Goal: Book appointment/travel/reservation

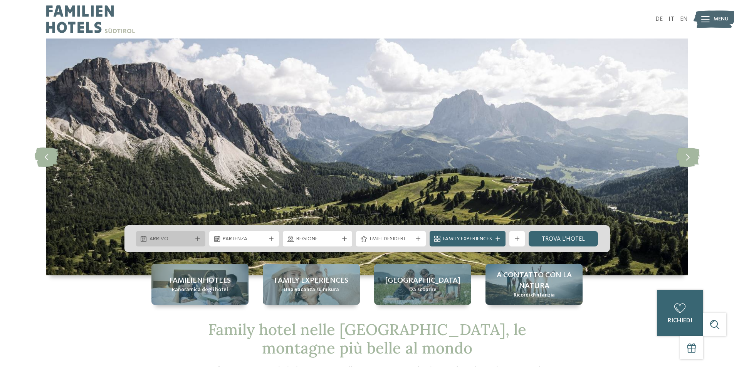
click at [197, 237] on icon at bounding box center [197, 239] width 5 height 5
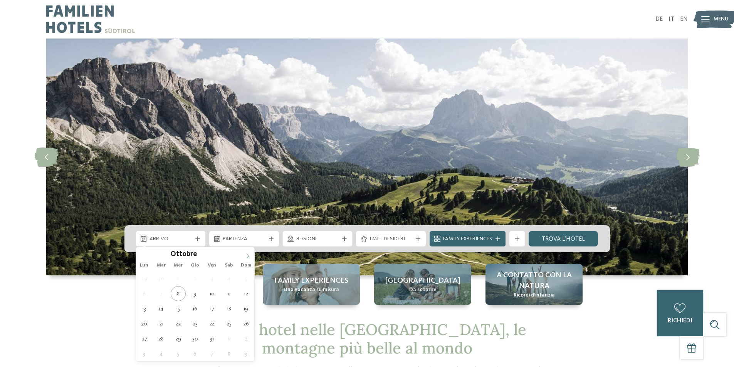
click at [248, 255] on icon at bounding box center [247, 255] width 5 height 5
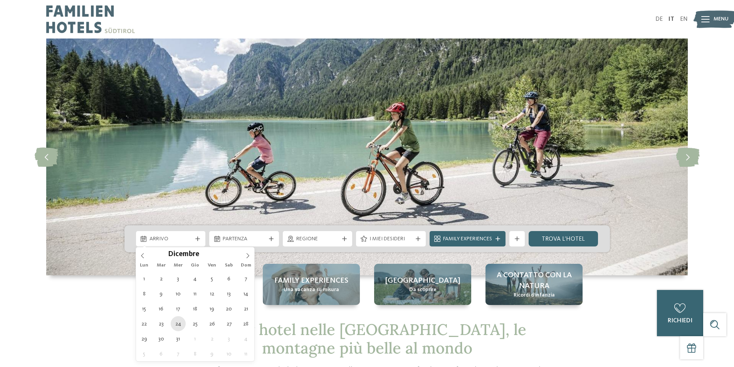
type div "[DATE]"
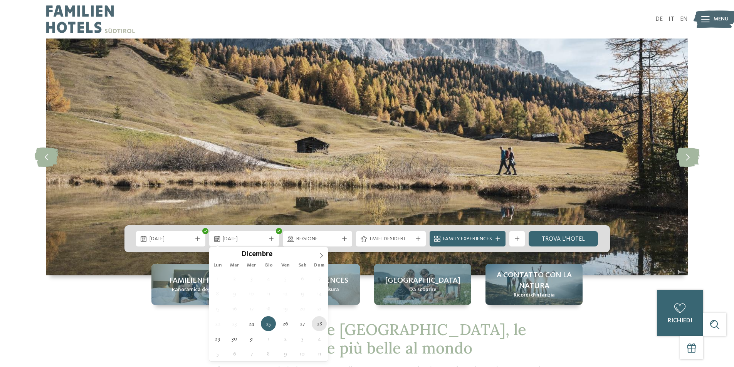
type div "[DATE]"
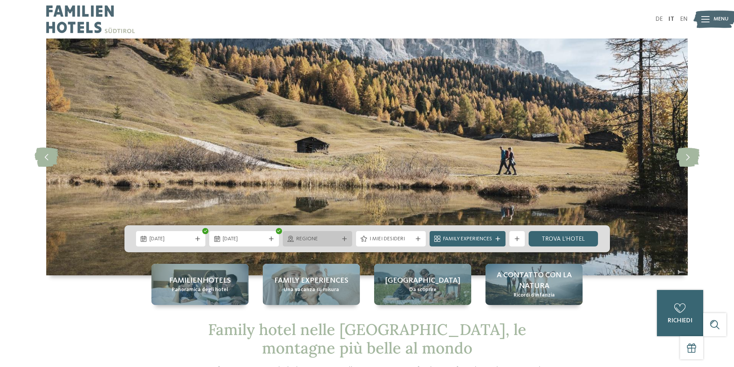
click at [332, 240] on span "Regione" at bounding box center [317, 239] width 43 height 8
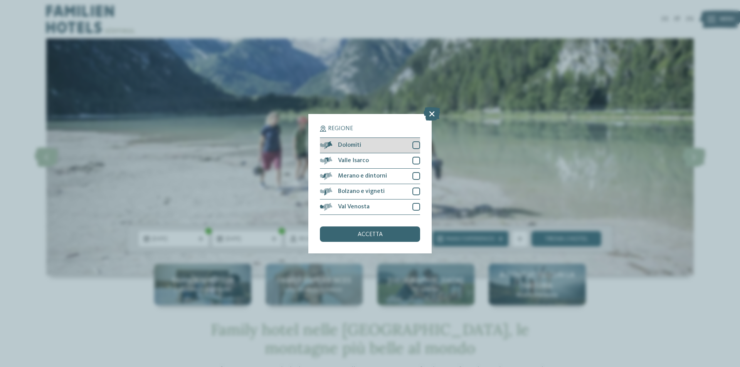
click at [396, 143] on div "Dolomiti" at bounding box center [370, 145] width 100 height 15
click at [392, 175] on div "Merano e dintorni" at bounding box center [370, 176] width 100 height 15
click at [393, 189] on div "Bolzano e vigneti" at bounding box center [370, 191] width 100 height 15
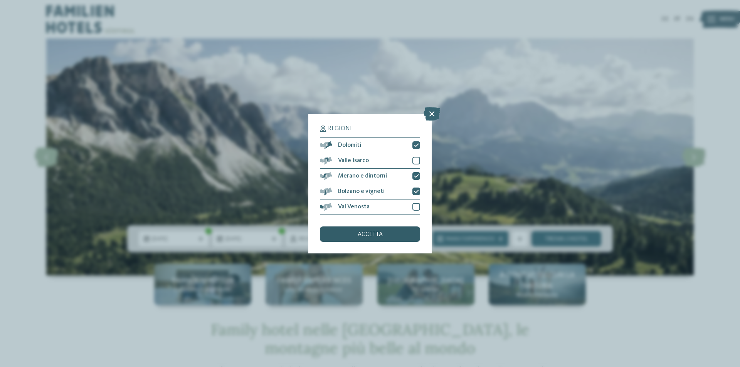
click at [375, 237] on span "accetta" at bounding box center [370, 235] width 25 height 6
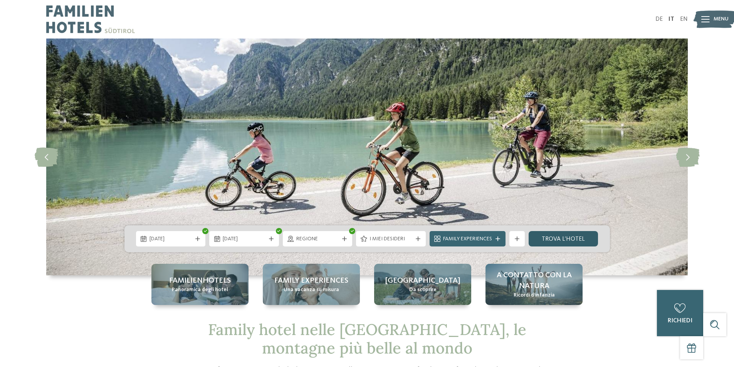
click at [551, 242] on link "trova l’hotel" at bounding box center [564, 238] width 70 height 15
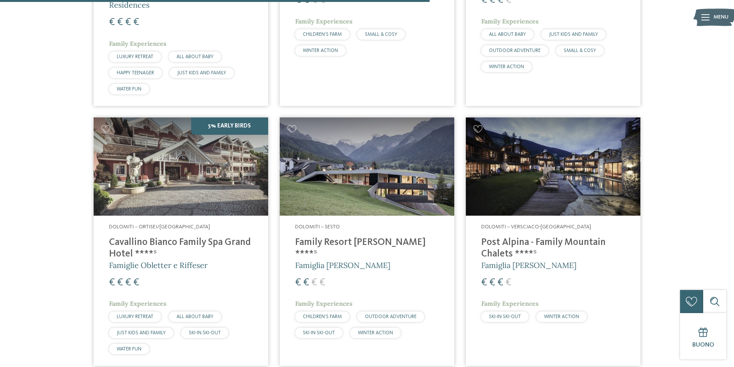
scroll to position [715, 0]
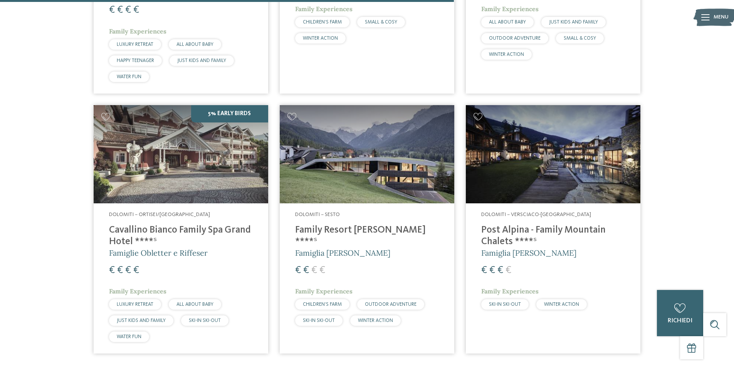
click at [348, 181] on img at bounding box center [367, 154] width 175 height 98
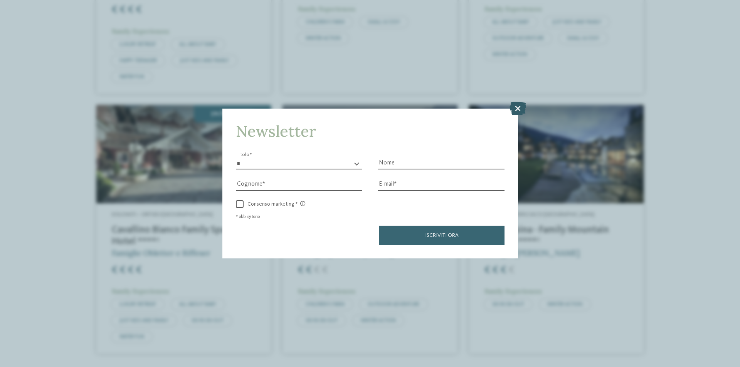
click at [515, 112] on icon at bounding box center [517, 108] width 17 height 13
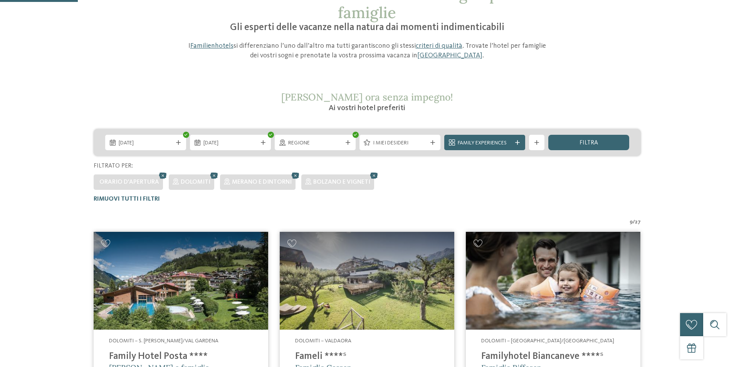
scroll to position [154, 0]
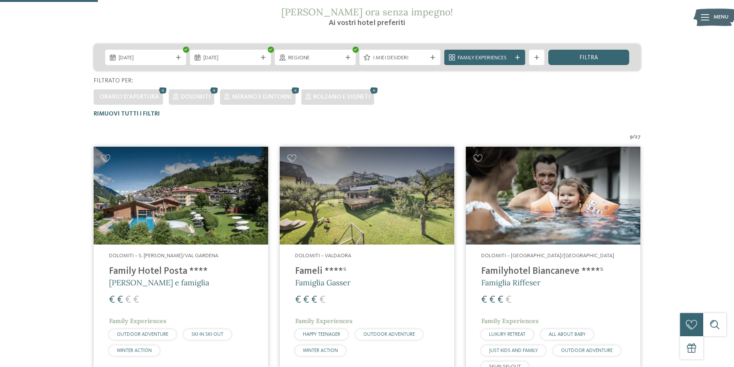
click at [173, 274] on h4 "Family Hotel Posta ****" at bounding box center [181, 272] width 144 height 12
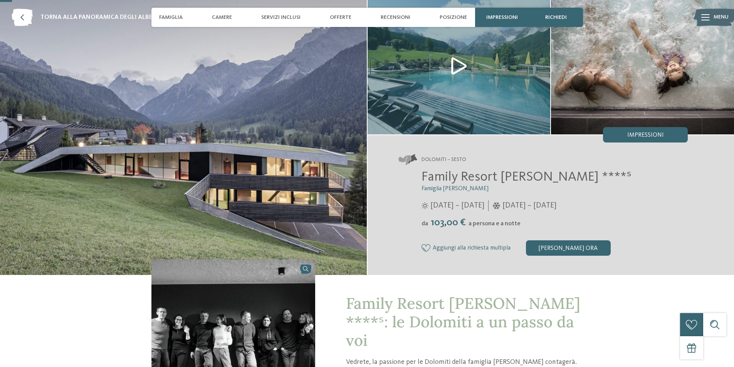
scroll to position [39, 0]
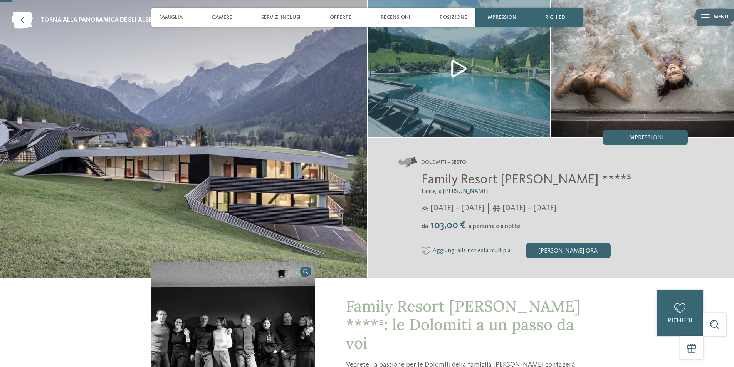
click at [274, 156] on img at bounding box center [183, 139] width 367 height 278
click at [601, 99] on img at bounding box center [642, 68] width 183 height 137
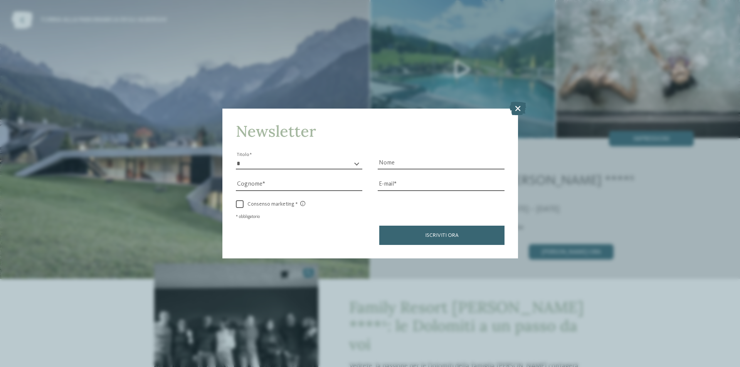
click at [218, 41] on div "Newsletter * ****** ******* ******** ****** Titolo Nome Cognome Fax" at bounding box center [370, 183] width 740 height 367
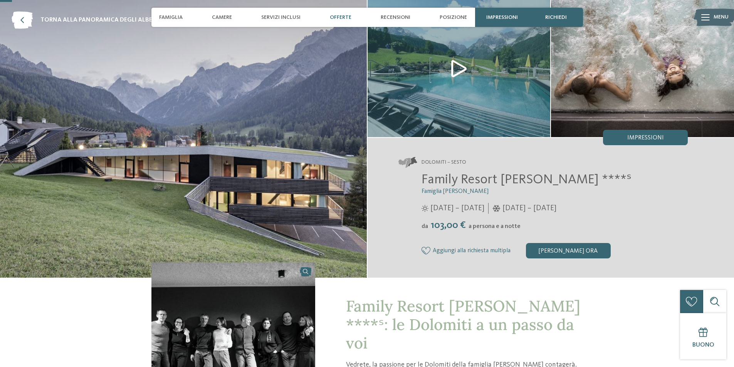
click at [344, 17] on span "Offerte" at bounding box center [341, 17] width 22 height 7
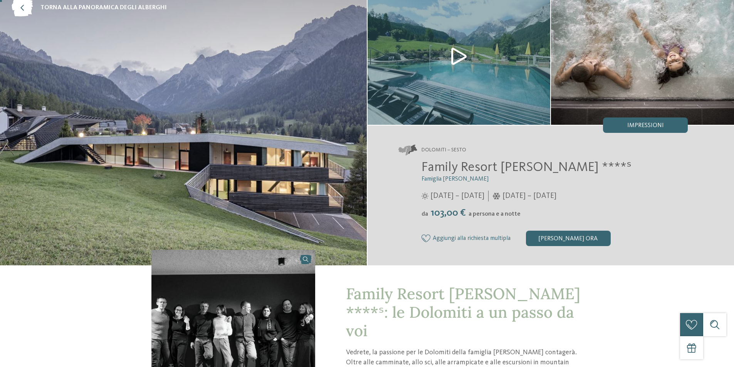
scroll to position [0, 0]
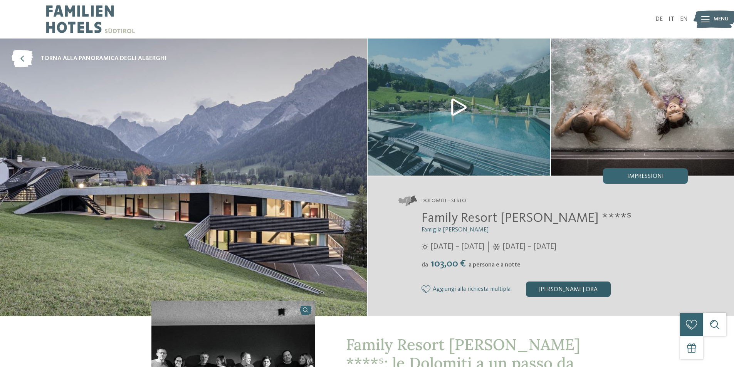
click at [556, 287] on div "[PERSON_NAME] ora" at bounding box center [568, 289] width 85 height 15
